Goal: Transaction & Acquisition: Purchase product/service

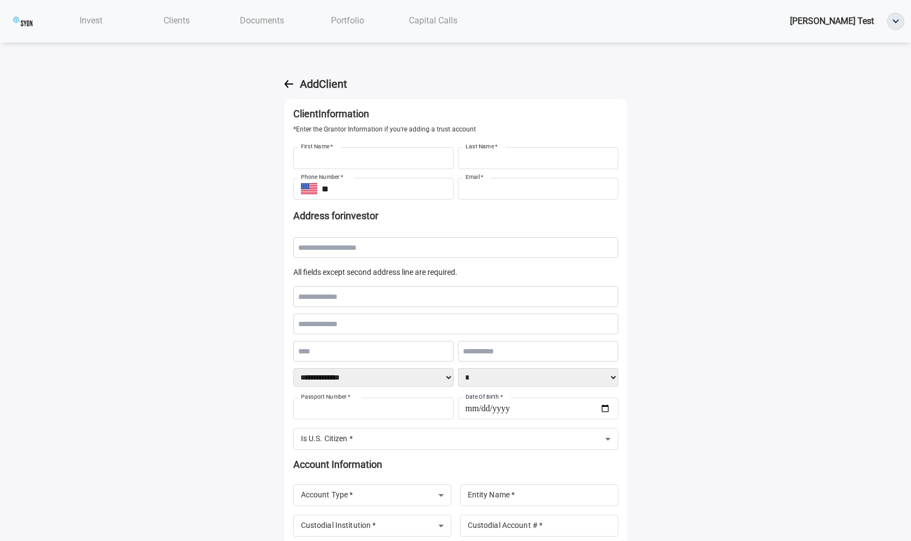
click at [83, 21] on span "Invest" at bounding box center [91, 20] width 23 height 10
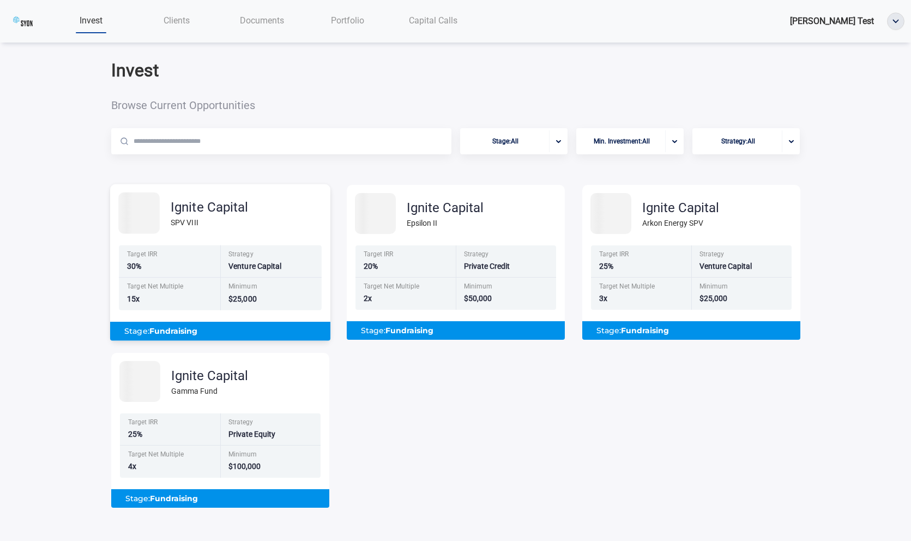
click at [255, 260] on div "Strategy" at bounding box center [272, 255] width 87 height 9
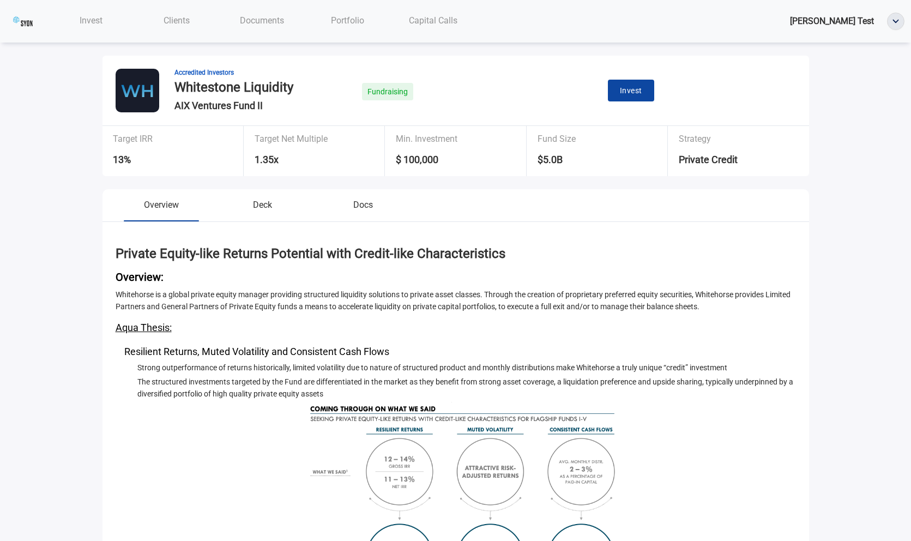
click at [637, 97] on button "Invest" at bounding box center [631, 91] width 46 height 22
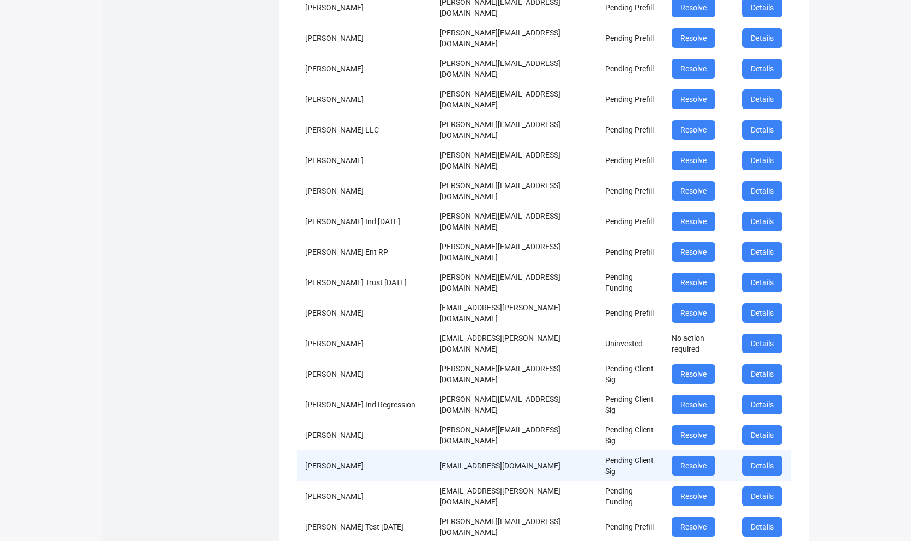
scroll to position [1214, 0]
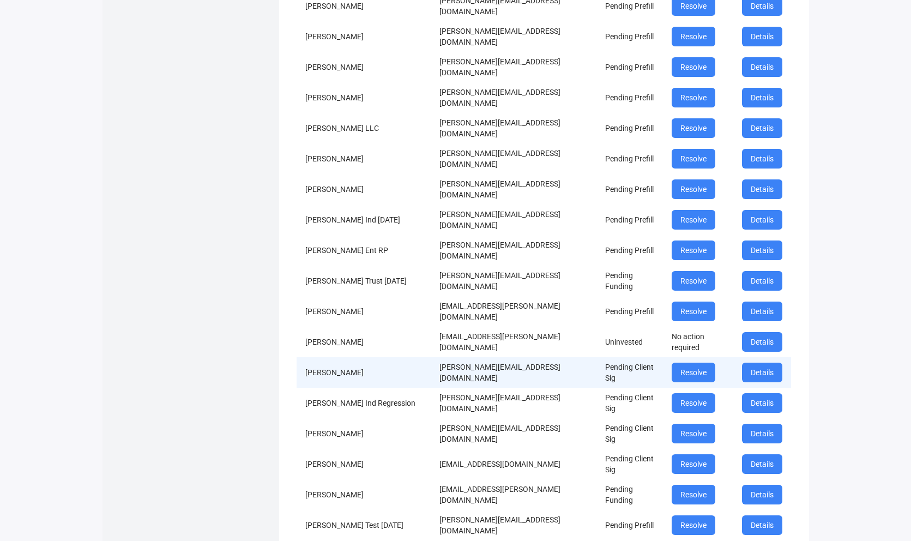
click at [489, 357] on td "donald+joint+test+mar@investwithaqua.com" at bounding box center [513, 372] width 165 height 31
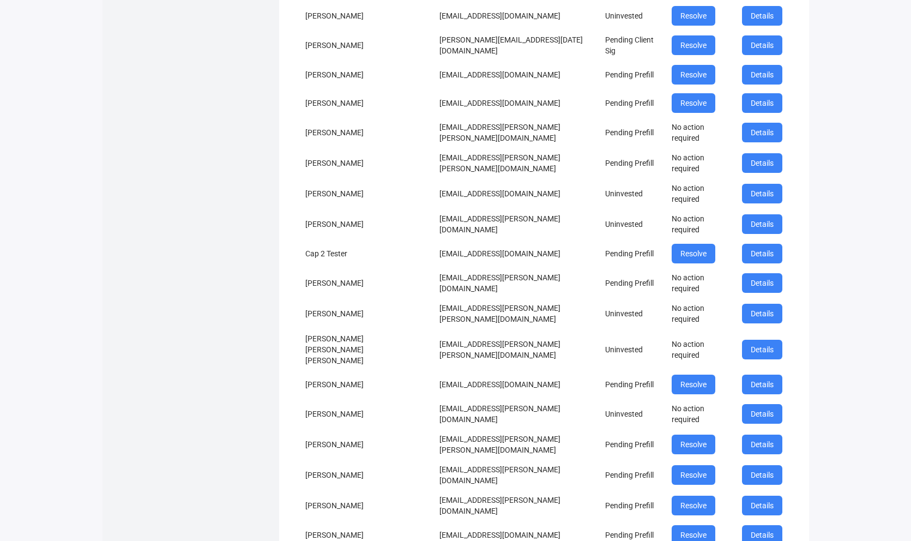
scroll to position [2314, 0]
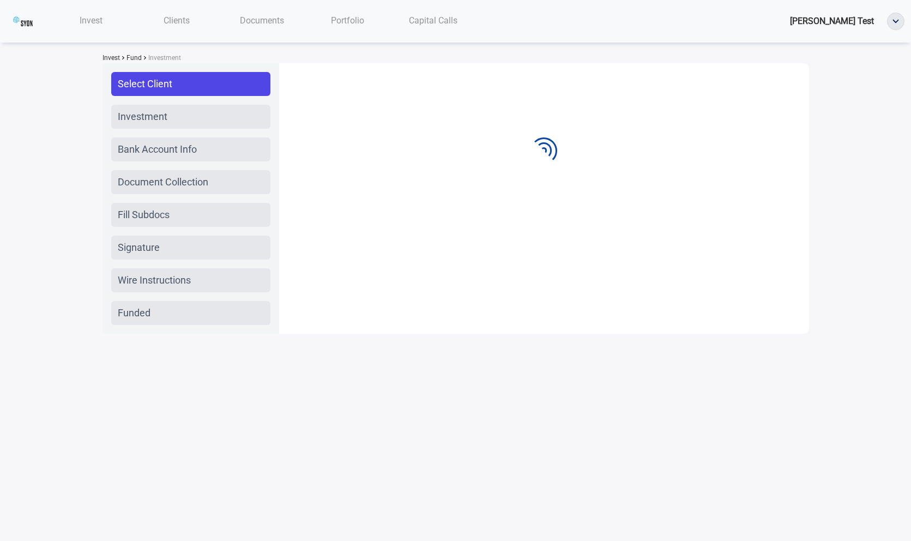
scroll to position [0, 0]
